Goal: Transaction & Acquisition: Obtain resource

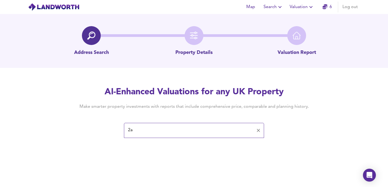
type input "2"
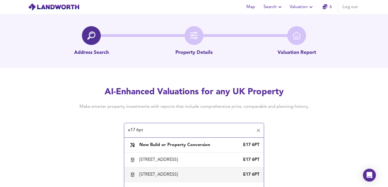
click at [149, 174] on div "2A Walpole Road, Walthamstow, Waltham Forest" at bounding box center [159, 174] width 41 height 6
type input "2A Walpole Road, Walthamstow, Waltham Forest"
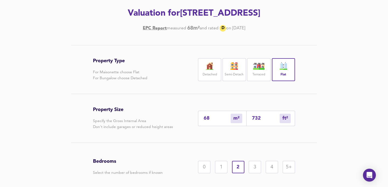
scroll to position [75, 0]
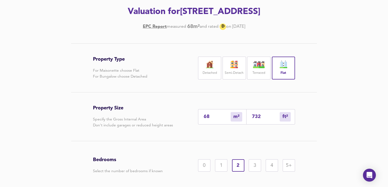
click at [257, 116] on input "732" at bounding box center [266, 117] width 28 height 6
drag, startPoint x: 264, startPoint y: 117, endPoint x: 240, endPoint y: 117, distance: 23.7
click at [240, 117] on div "68 m² sqm 732 ft² sqft" at bounding box center [246, 116] width 97 height 15
type input "1"
type input "8"
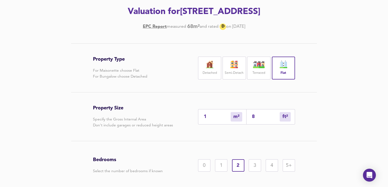
type input "8"
type input "85"
type input "79"
type input "851"
click at [259, 140] on div "Property Size Specify the Gross Internal Area Don't include garages or reduced …" at bounding box center [194, 116] width 202 height 48
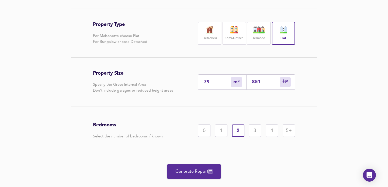
scroll to position [118, 0]
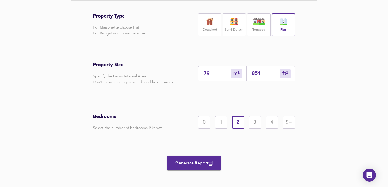
click at [178, 161] on span "Generate Report" at bounding box center [193, 163] width 43 height 8
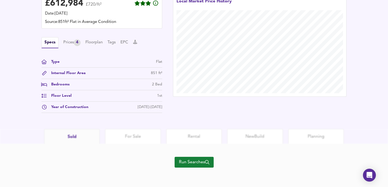
scroll to position [159, 0]
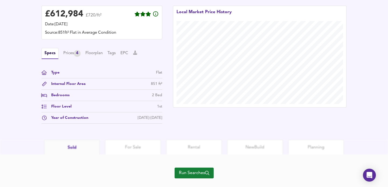
click at [62, 52] on div "Specs Prices 4 Floorplan Tags EPC" at bounding box center [101, 53] width 121 height 11
click at [66, 53] on div "Prices 4" at bounding box center [71, 53] width 17 height 7
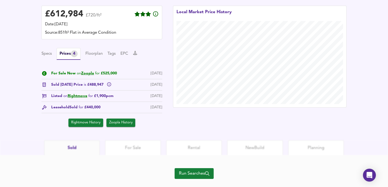
click at [43, 72] on icon at bounding box center [44, 73] width 5 height 5
click at [86, 77] on div "For Sale Now on Zoopla for £525,000 8 Sept 2025" at bounding box center [101, 75] width 121 height 9
click at [89, 76] on span "For Sale Now on Zoopla for £525,000" at bounding box center [84, 74] width 66 height 6
click at [90, 73] on link "Zoopla" at bounding box center [87, 73] width 13 height 4
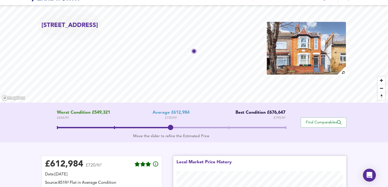
scroll to position [8, 0]
